Goal: Task Accomplishment & Management: Use online tool/utility

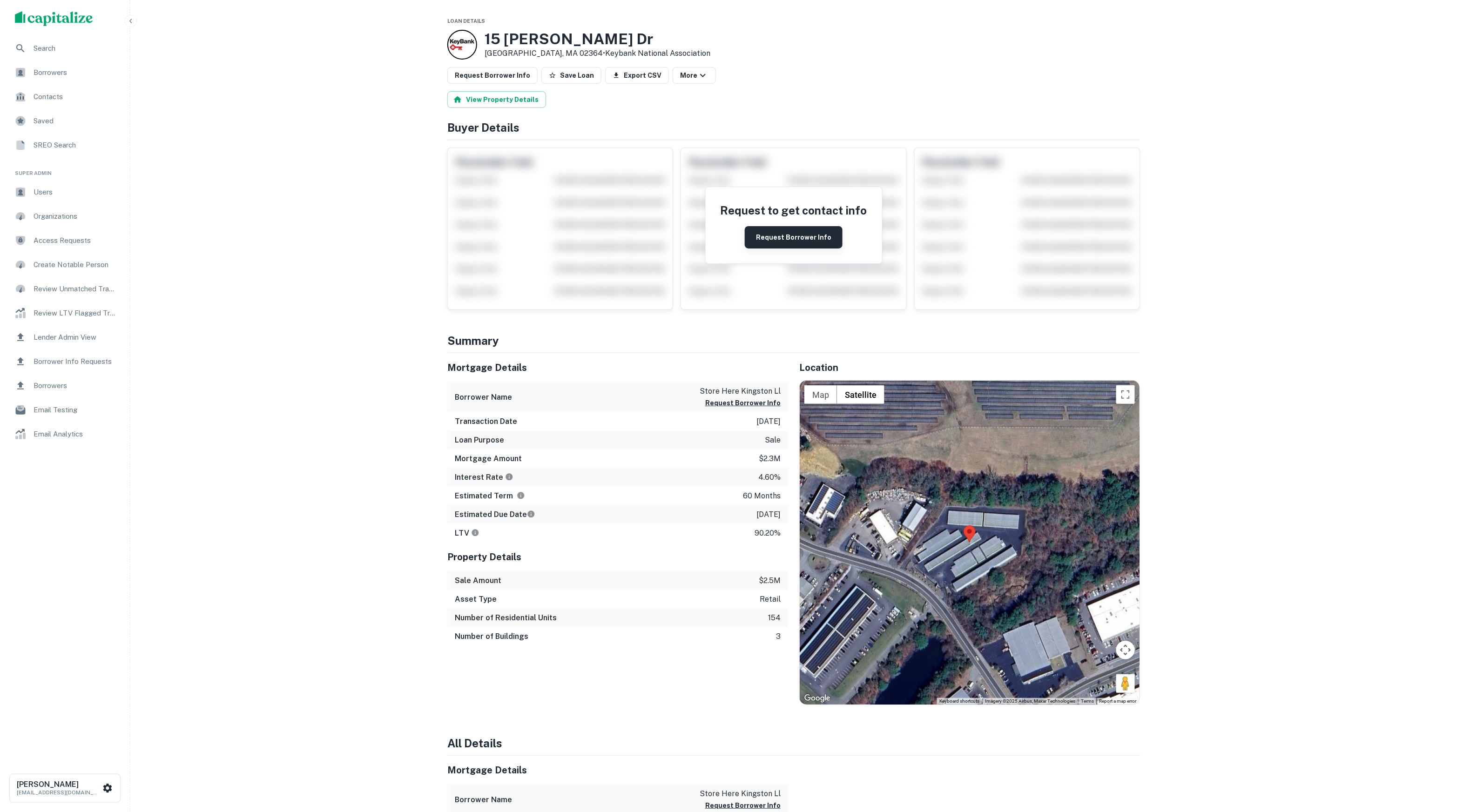
click at [770, 241] on button "Request Borrower Info" at bounding box center [793, 237] width 98 height 22
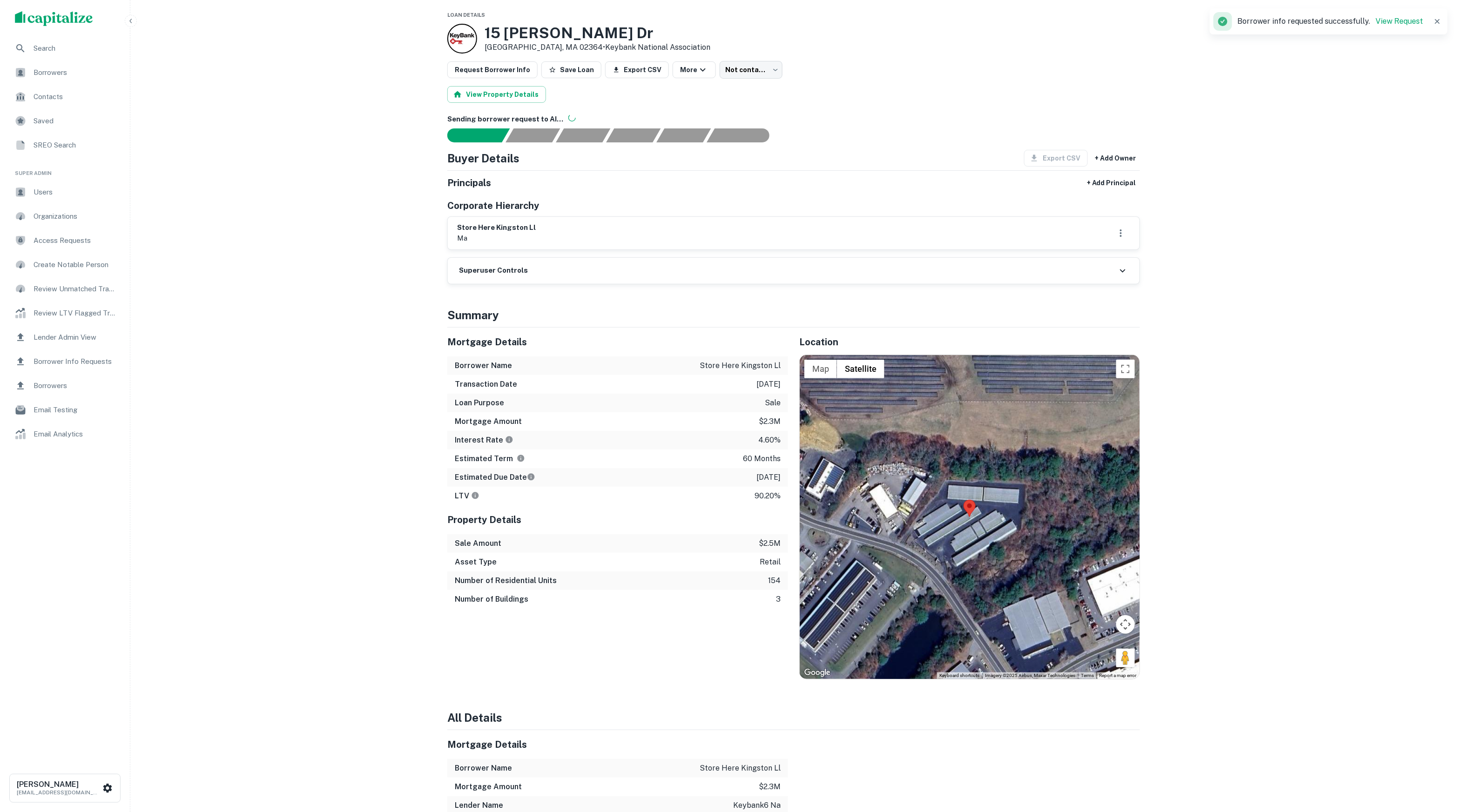
scroll to position [10, 0]
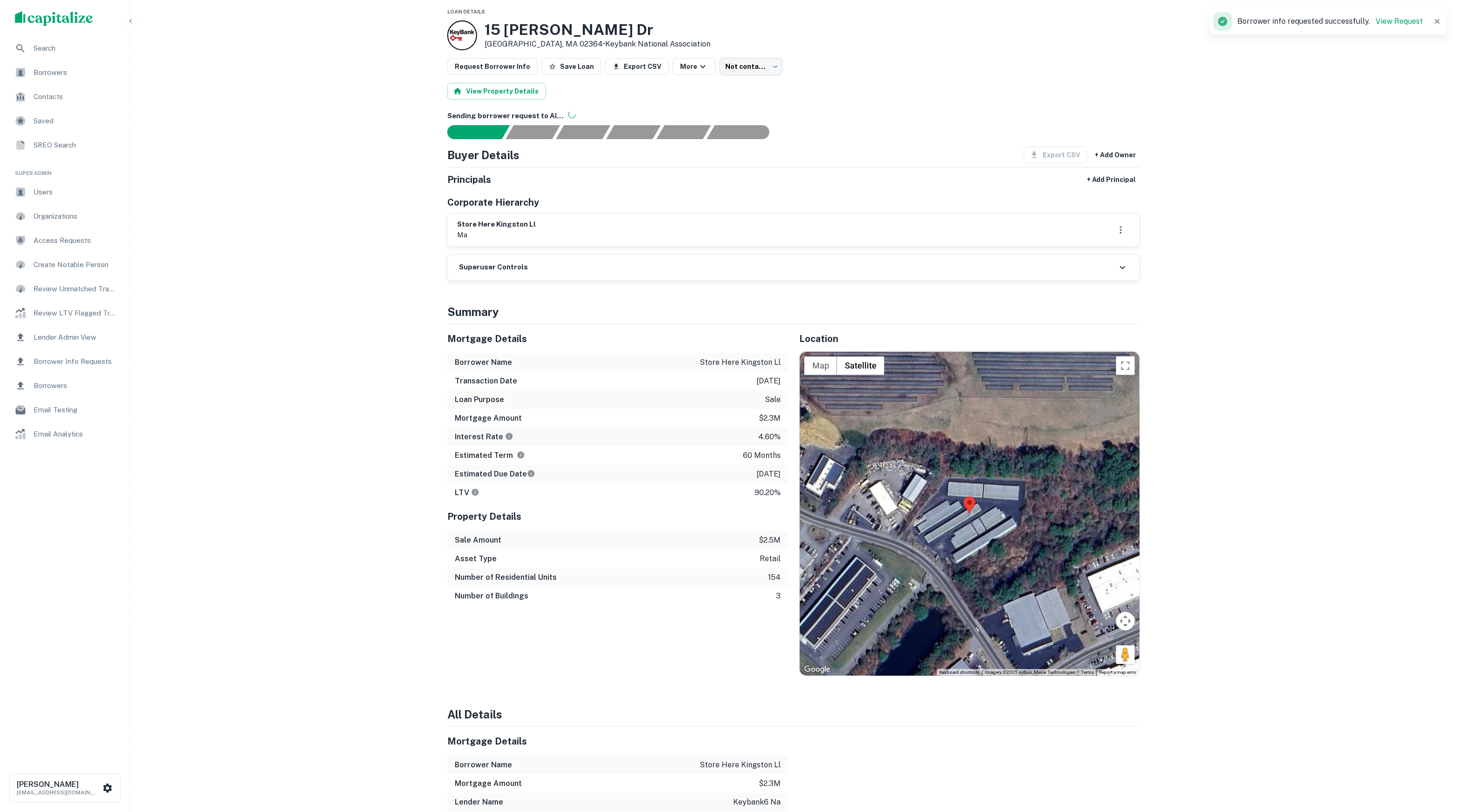
click at [339, 282] on div "Search Borrowers Contacts Saved SREO Search Super Admin Users Organizations Acc…" at bounding box center [728, 681] width 1457 height 1381
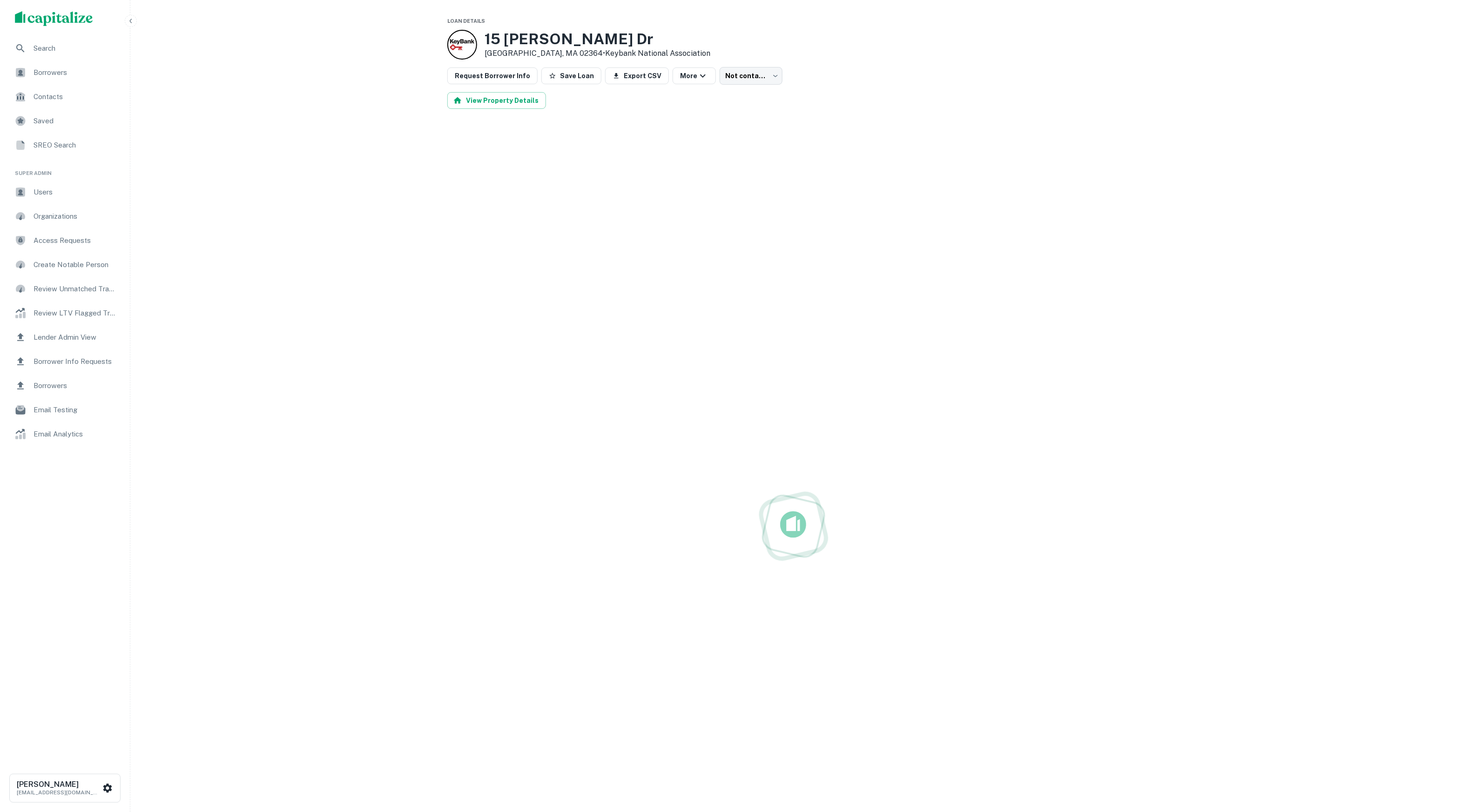
scroll to position [10, 0]
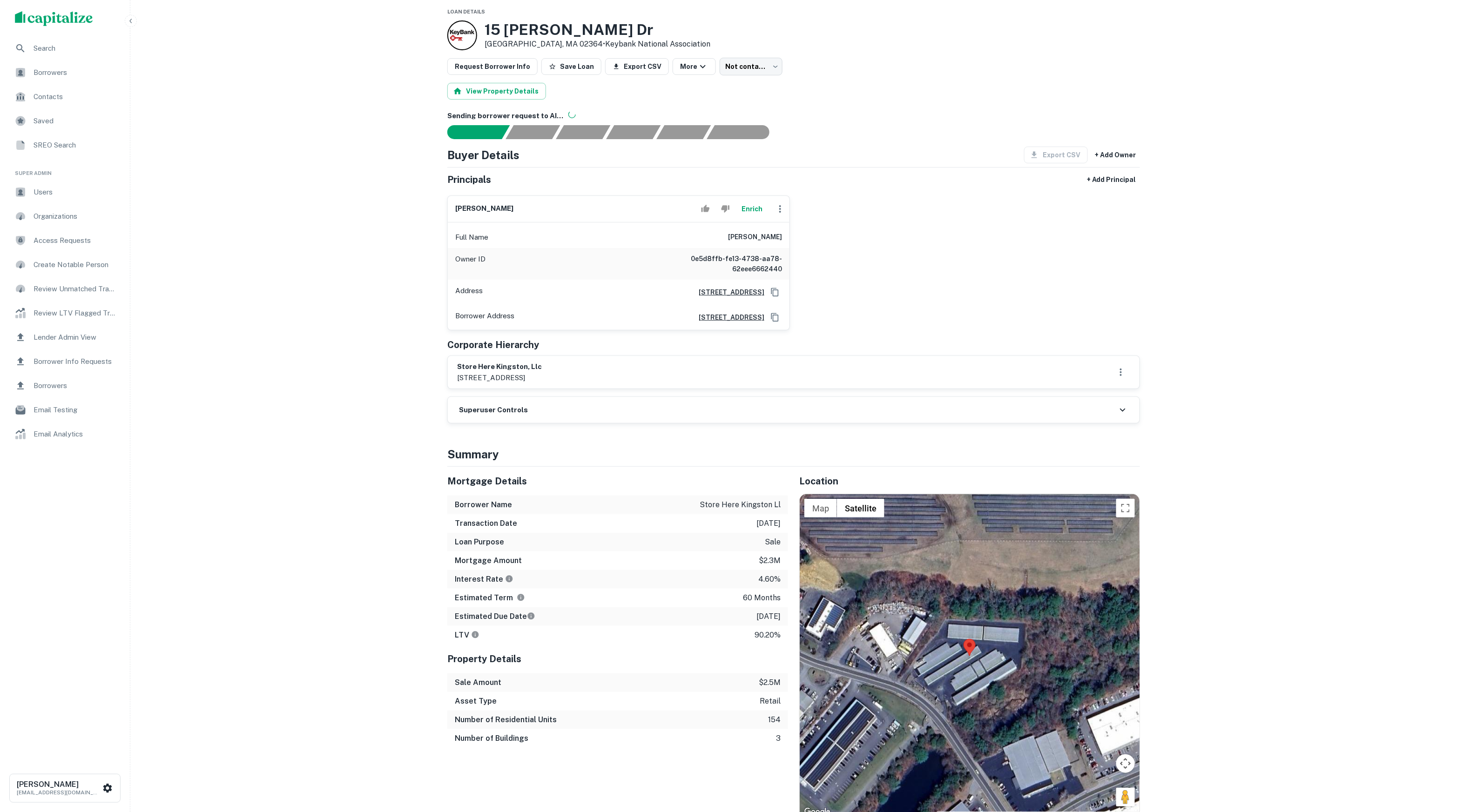
click at [750, 217] on button "Enrich" at bounding box center [752, 208] width 30 height 18
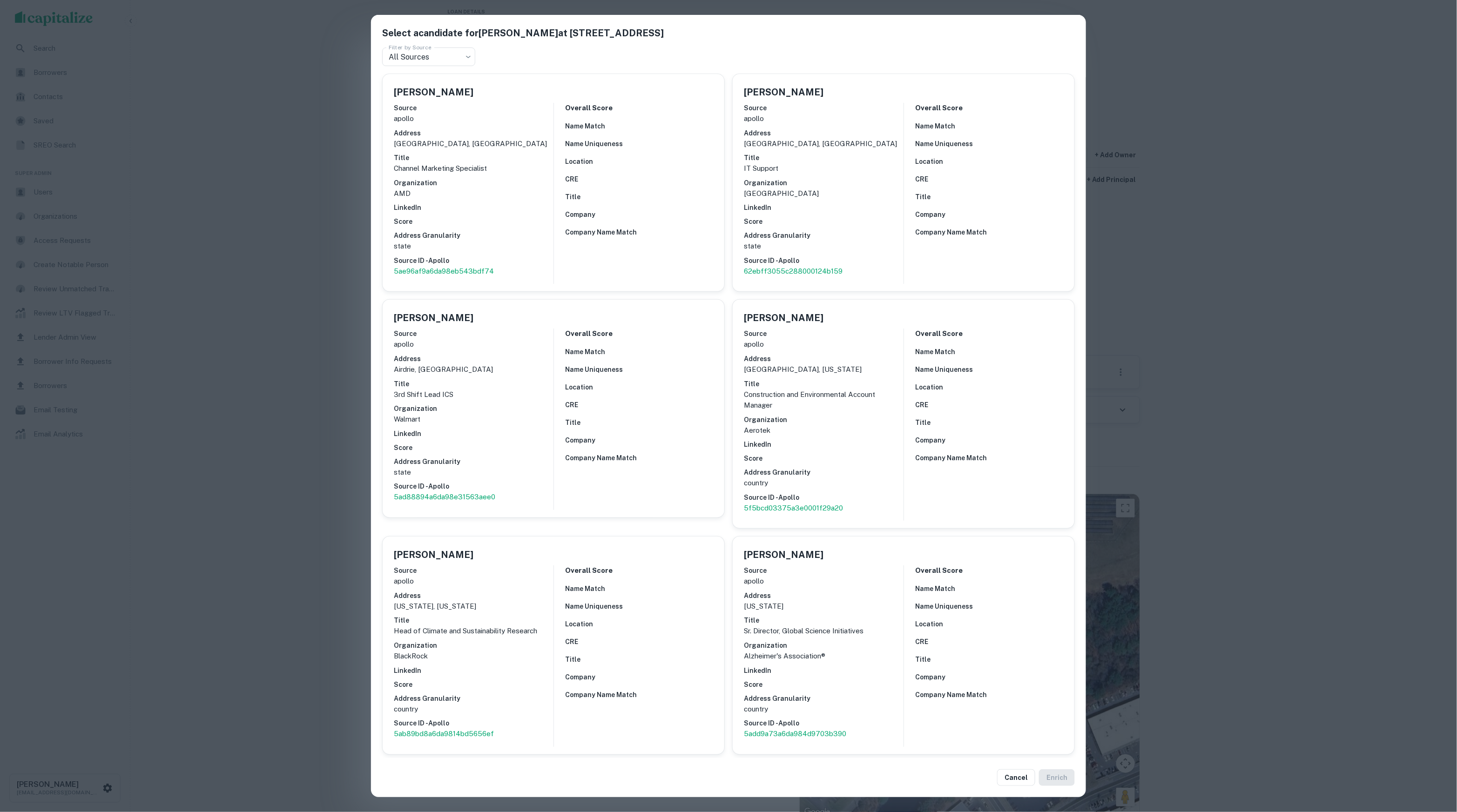
click at [1144, 279] on div "Select a candidate for CHRISTOPHER WEBER at 1820 w. orangewood ave., ste. 203 F…" at bounding box center [728, 406] width 1457 height 812
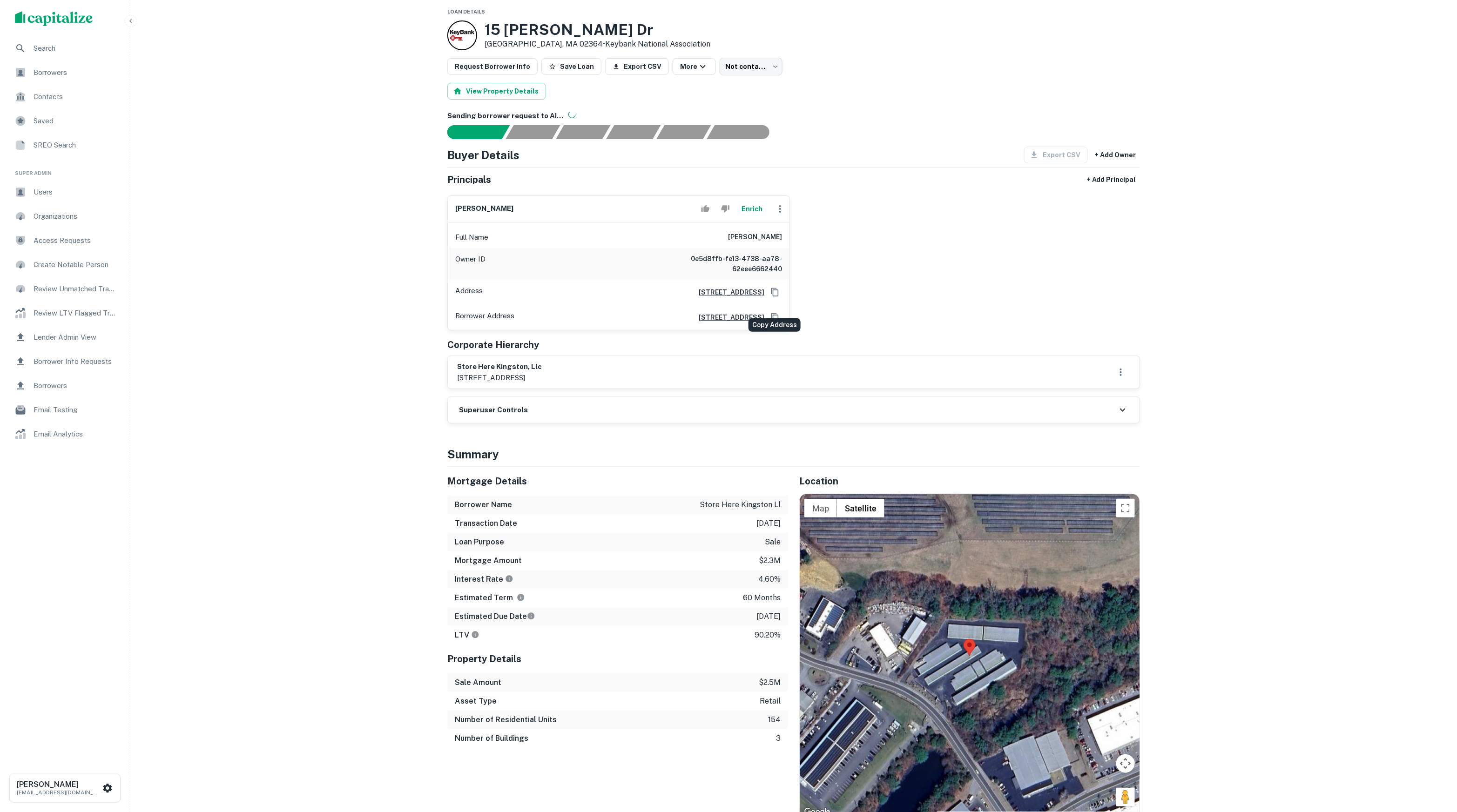
click at [775, 297] on icon "Copy Address" at bounding box center [775, 292] width 10 height 10
click at [988, 299] on div "christopher weber Enrich Full Name christopher weber Owner ID 0e5d8ffb-fe13-473…" at bounding box center [789, 259] width 700 height 143
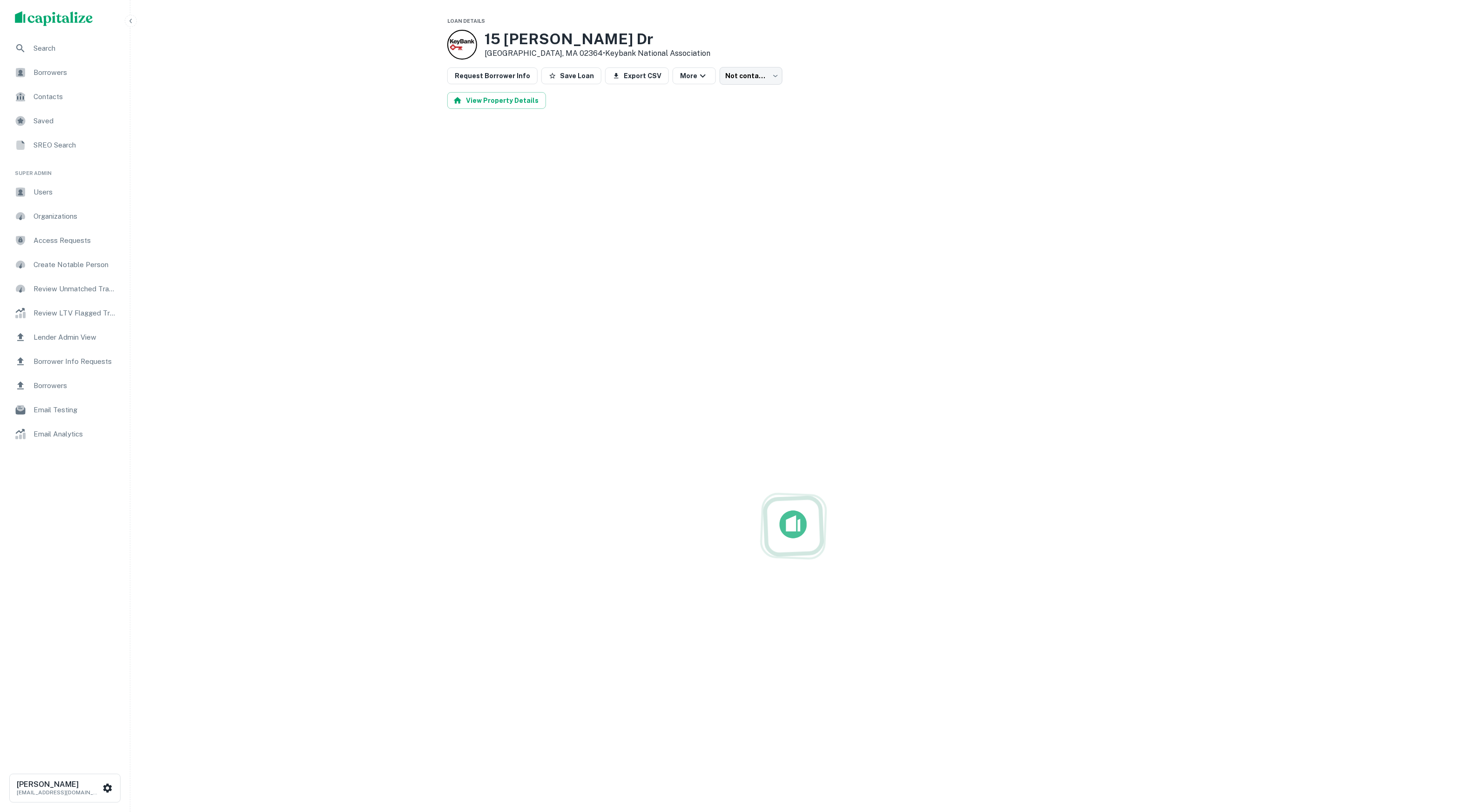
scroll to position [10, 0]
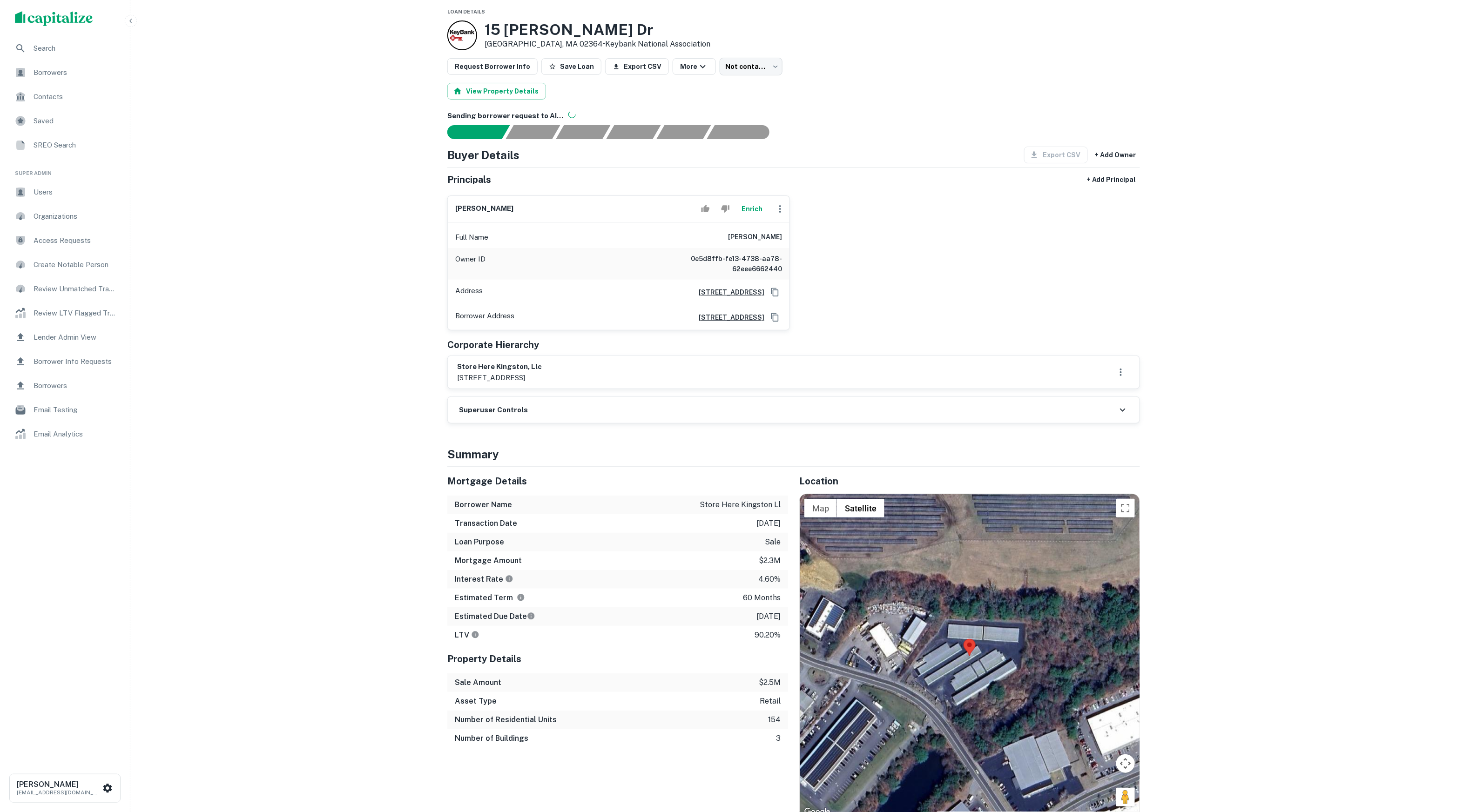
click at [745, 218] on button "Enrich" at bounding box center [752, 208] width 30 height 18
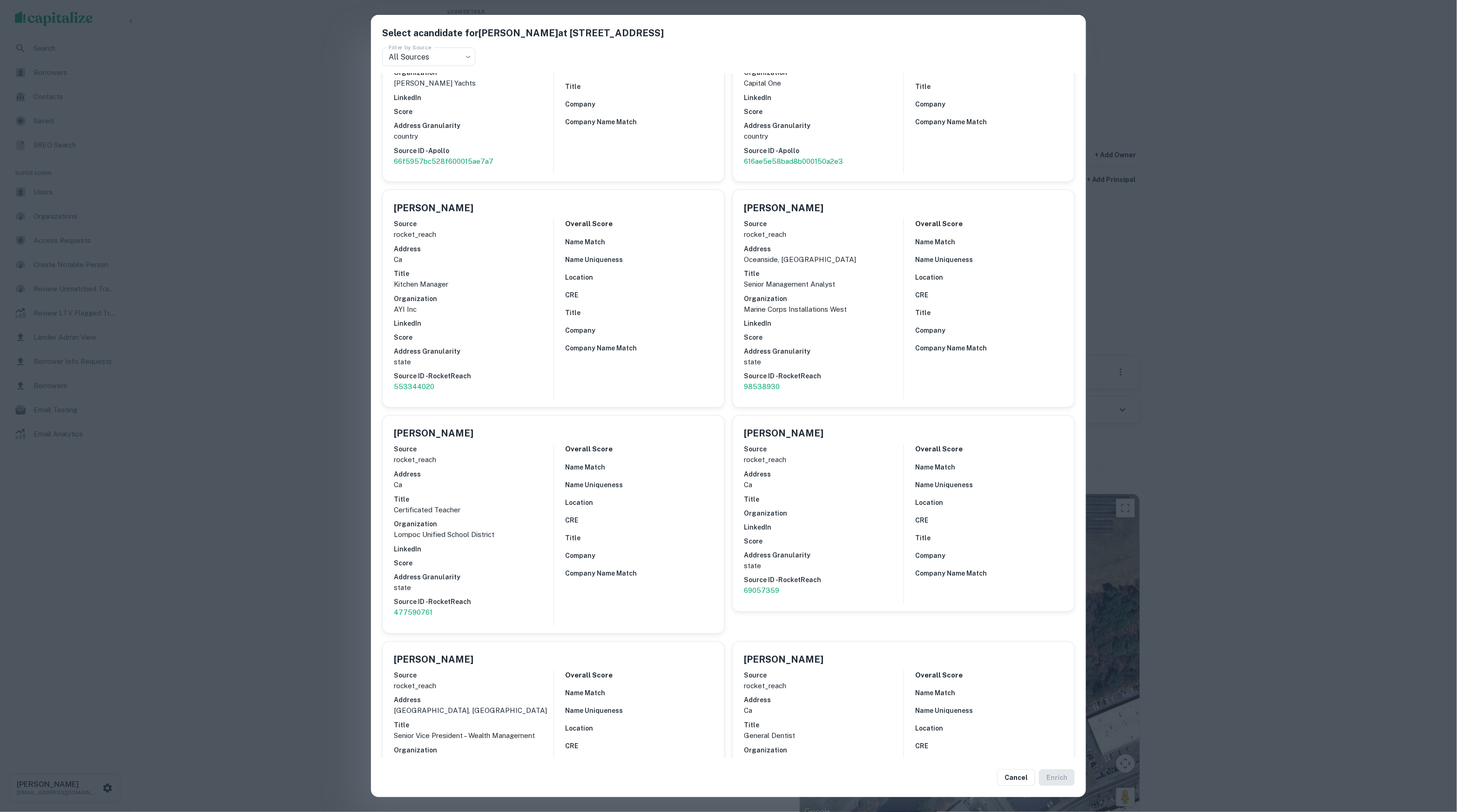
scroll to position [800, 0]
click at [1154, 125] on div "Select a candidate for CHRISTOPHER WEBER at 1820 w. orangewood ave., ste. 203 F…" at bounding box center [728, 406] width 1457 height 812
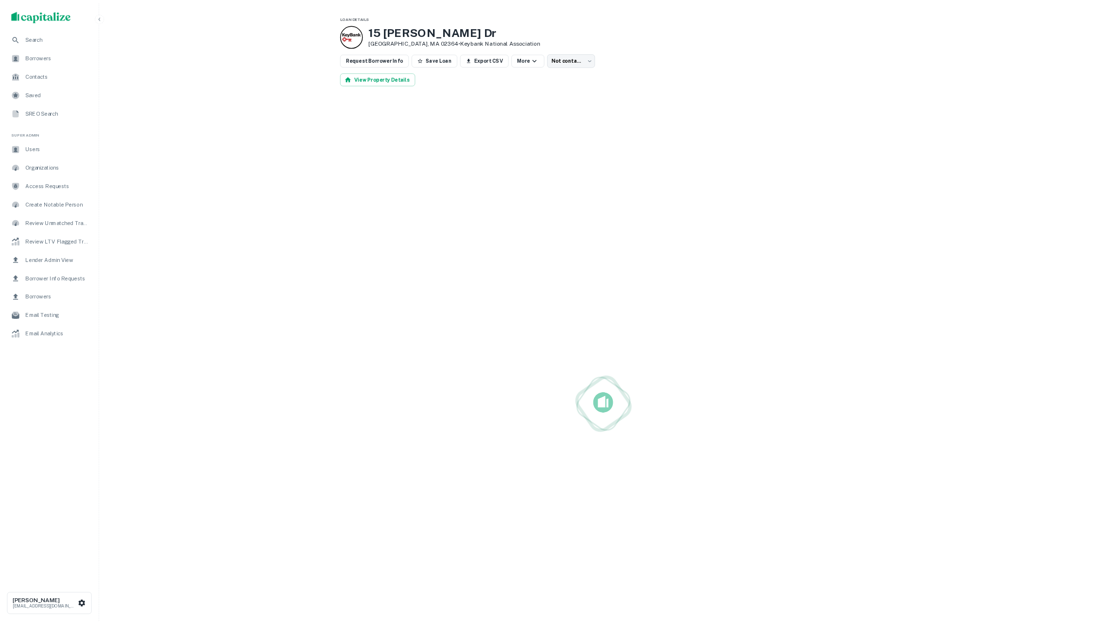
scroll to position [10, 0]
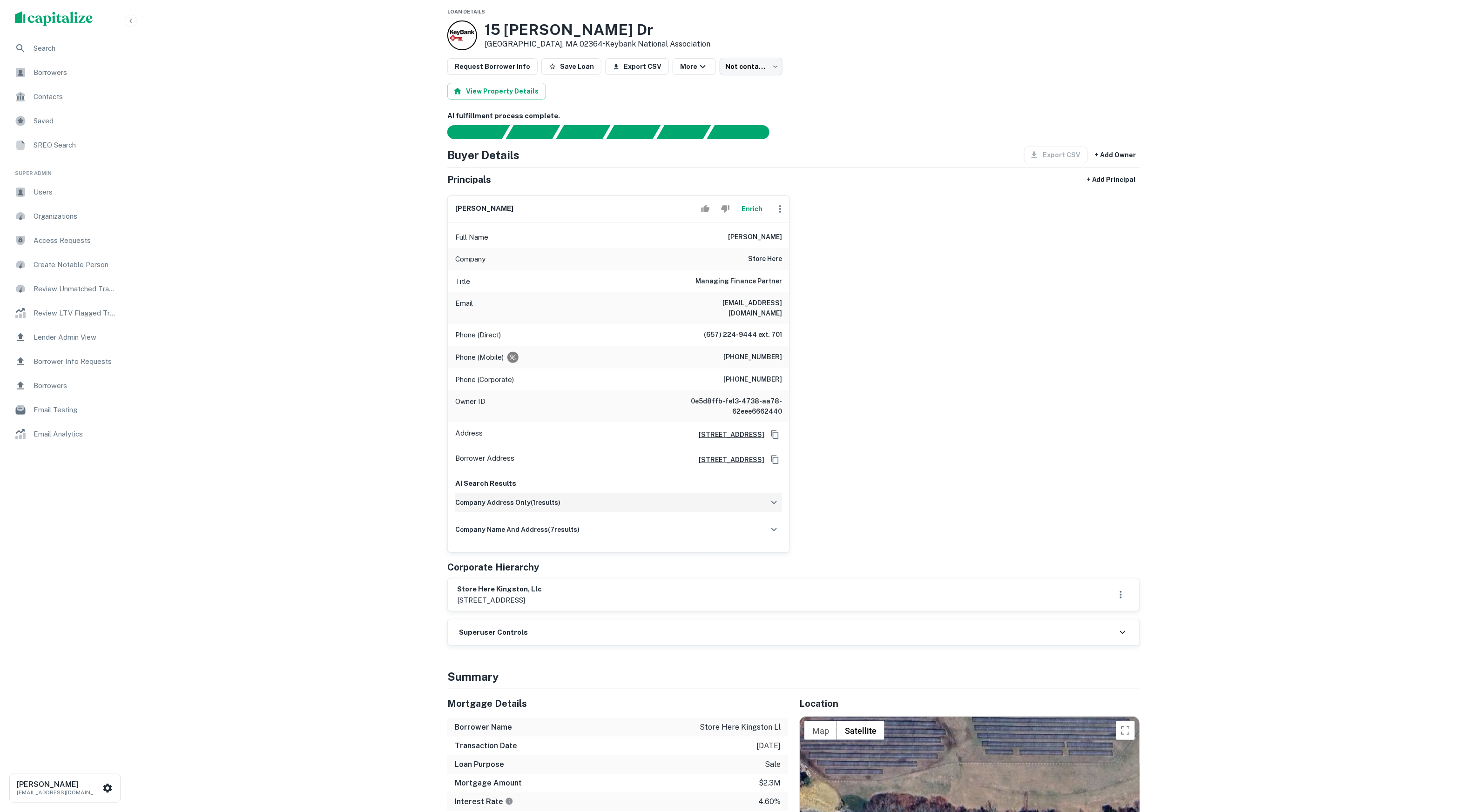
click at [524, 508] on h6 "company address only ( 1 results)" at bounding box center [508, 502] width 105 height 11
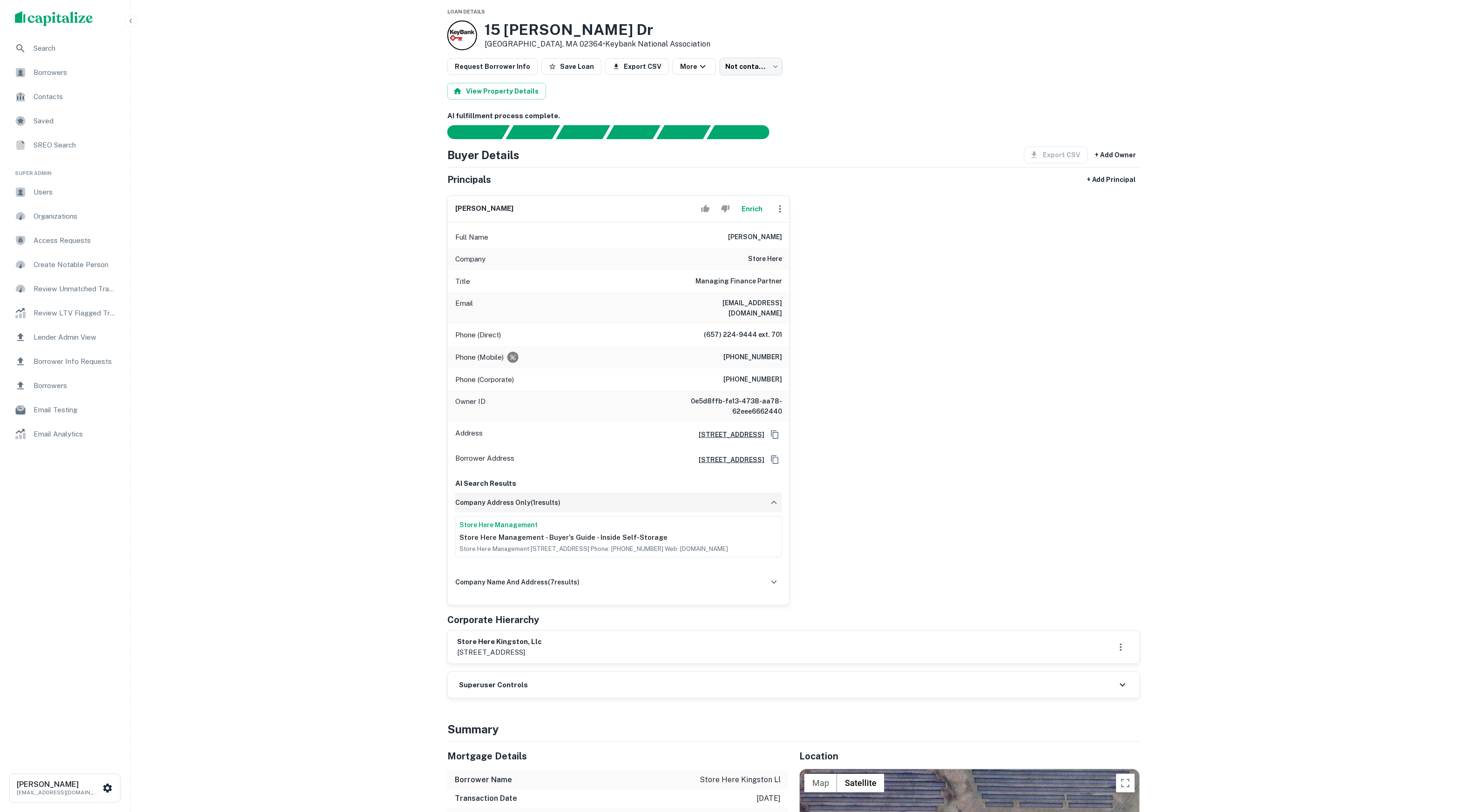
click at [524, 508] on h6 "company address only ( 1 results)" at bounding box center [508, 502] width 105 height 11
